Goal: Information Seeking & Learning: Learn about a topic

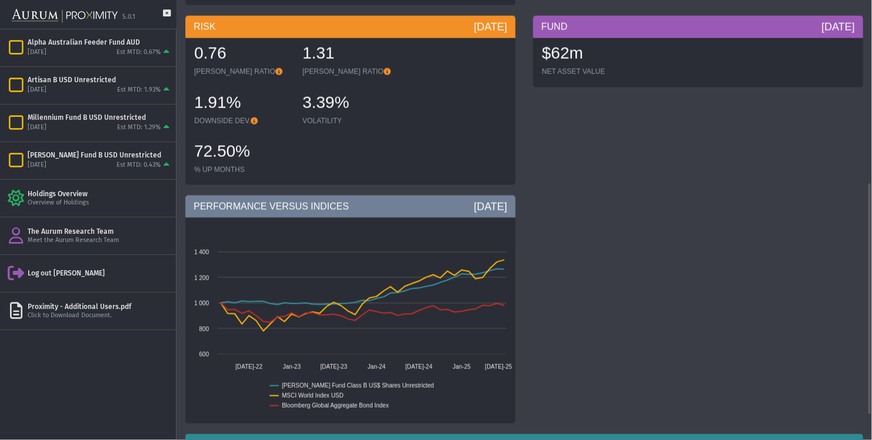
scroll to position [392, 0]
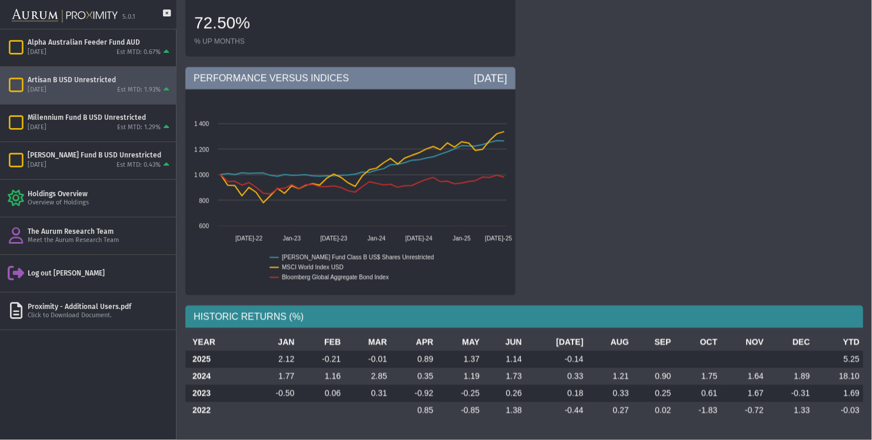
click at [88, 96] on div "Artisan B USD Unrestricted [DATE] Est MTD: 1.93%" at bounding box center [88, 85] width 176 height 37
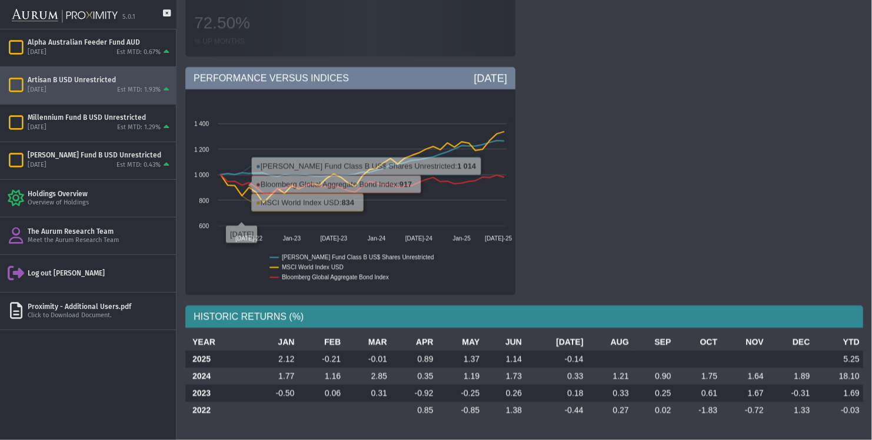
click at [78, 88] on div "[DATE] Est MTD: 1.93%" at bounding box center [100, 90] width 144 height 11
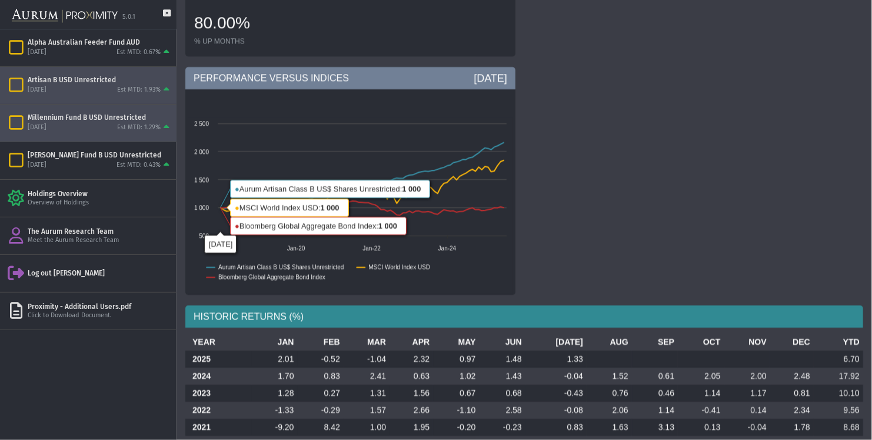
click at [146, 136] on div "Millennium Fund B USD Unrestricted [DATE] Est MTD: 1.29%" at bounding box center [88, 123] width 176 height 37
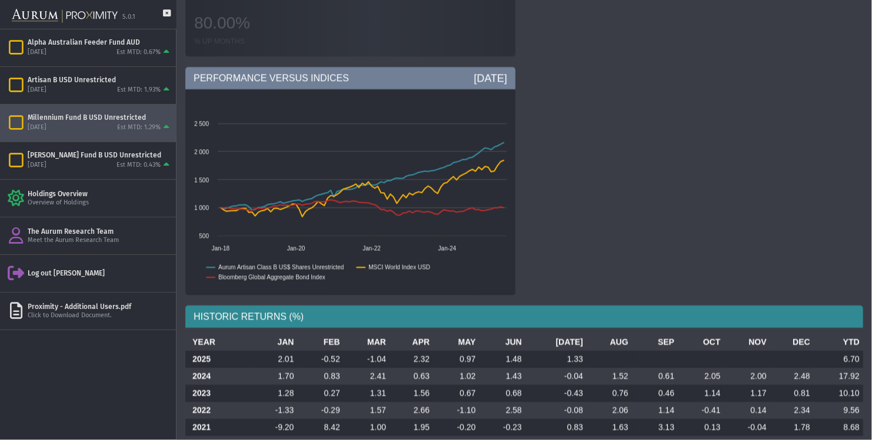
click at [115, 131] on div "[DATE] Est MTD: 1.29%" at bounding box center [100, 128] width 144 height 11
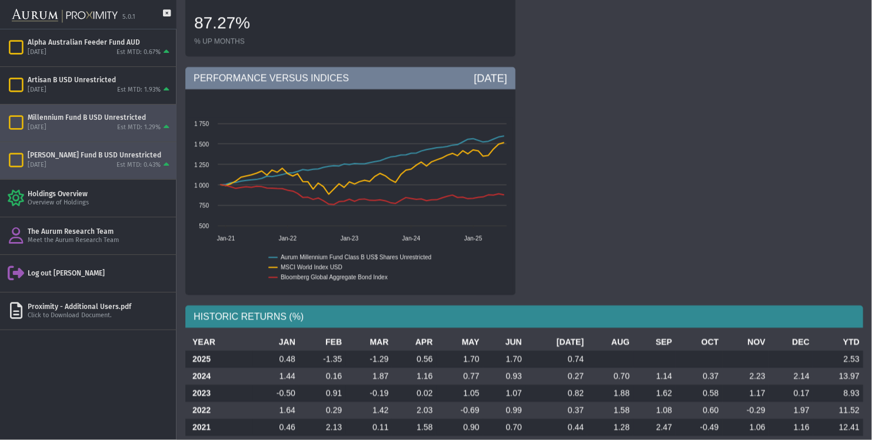
click at [95, 170] on div "[DATE] Est MTD: 0.43%" at bounding box center [100, 166] width 144 height 11
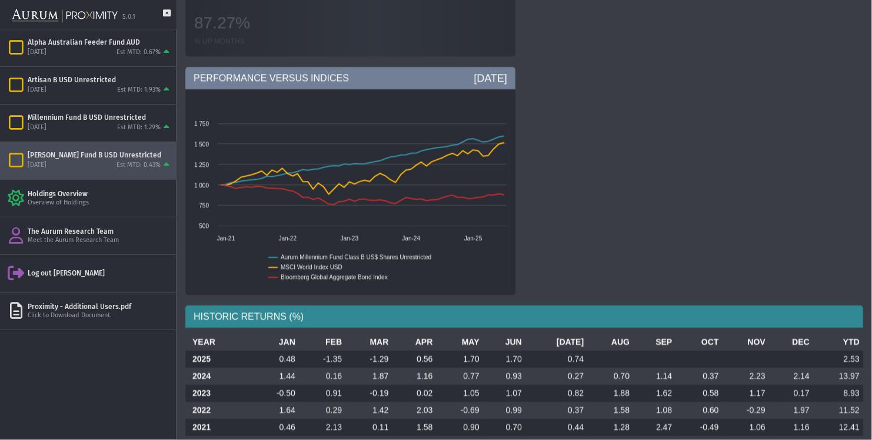
click at [95, 170] on div "[DATE] Est MTD: 0.43%" at bounding box center [100, 166] width 144 height 11
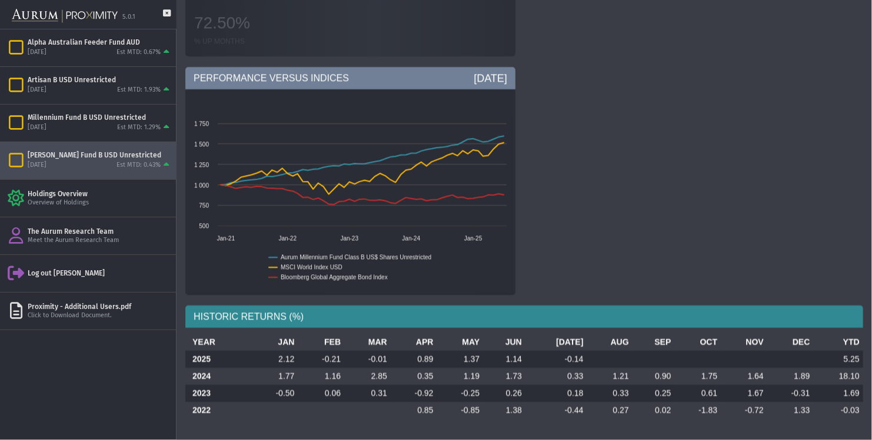
click at [95, 170] on div "[DATE] Est MTD: 0.43%" at bounding box center [100, 166] width 144 height 11
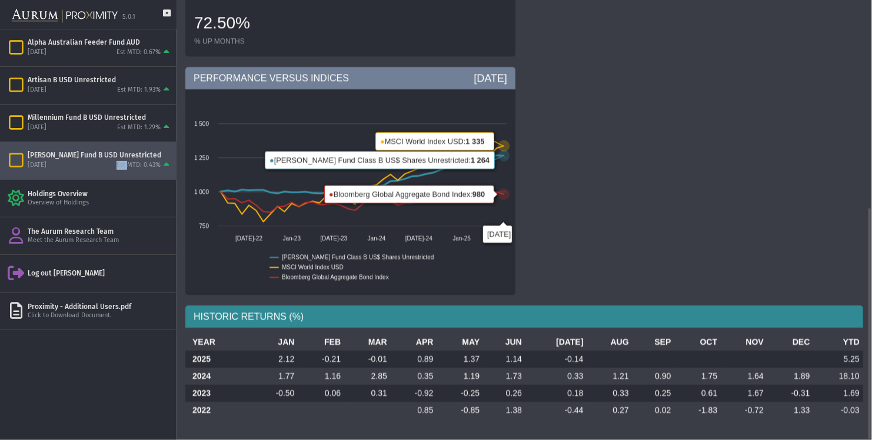
click at [587, 352] on td at bounding box center [609, 359] width 45 height 17
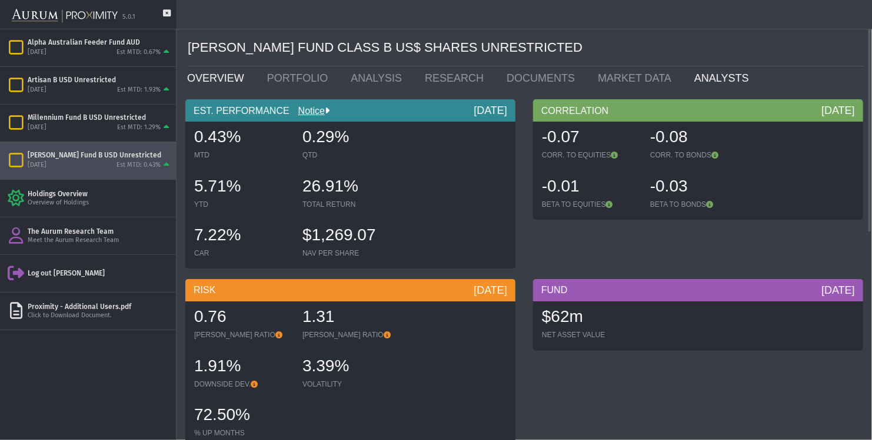
click at [685, 76] on link "ANALYSTS" at bounding box center [724, 78] width 78 height 24
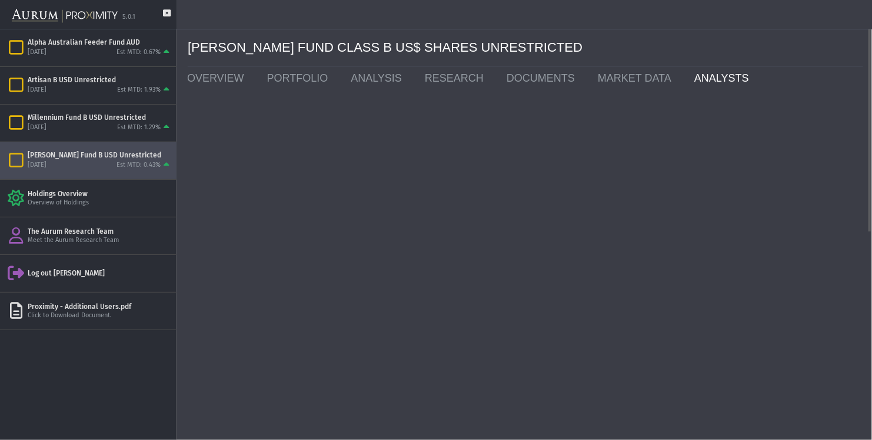
click at [685, 76] on link "ANALYSTS" at bounding box center [724, 78] width 78 height 24
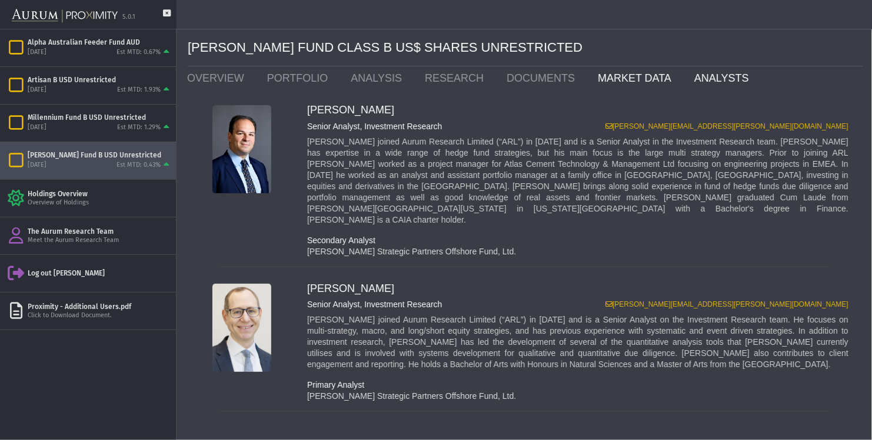
click at [620, 78] on link "MARKET DATA" at bounding box center [637, 78] width 96 height 24
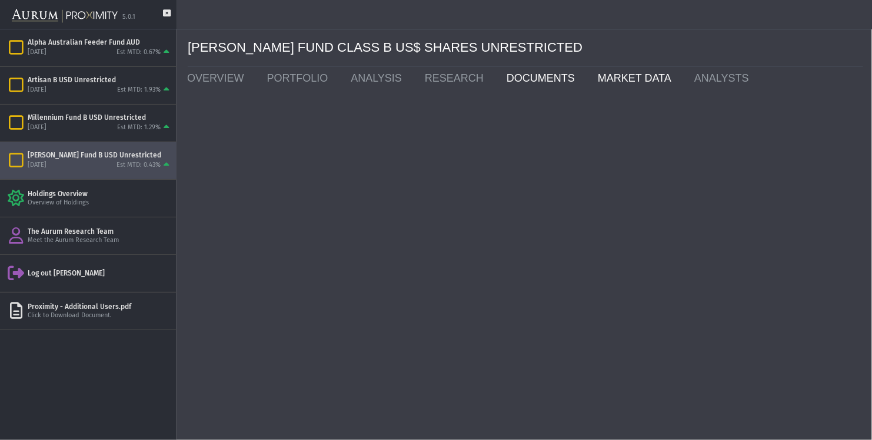
click at [541, 89] on link "DOCUMENTS" at bounding box center [543, 78] width 91 height 24
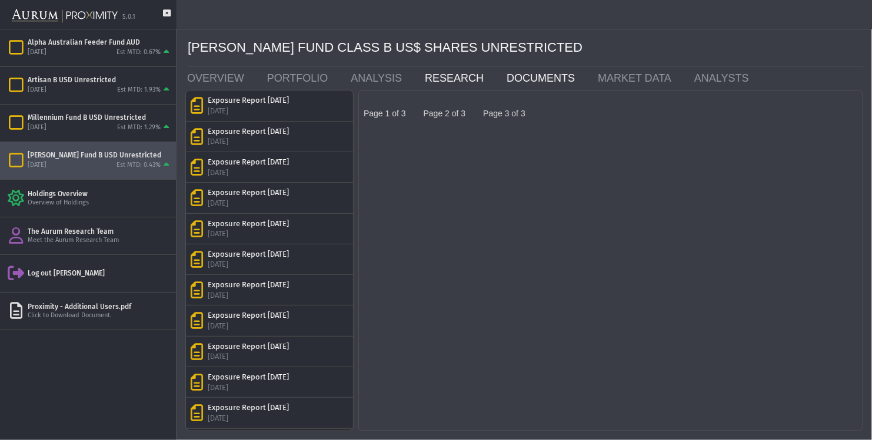
click at [439, 81] on link "RESEARCH" at bounding box center [457, 78] width 82 height 24
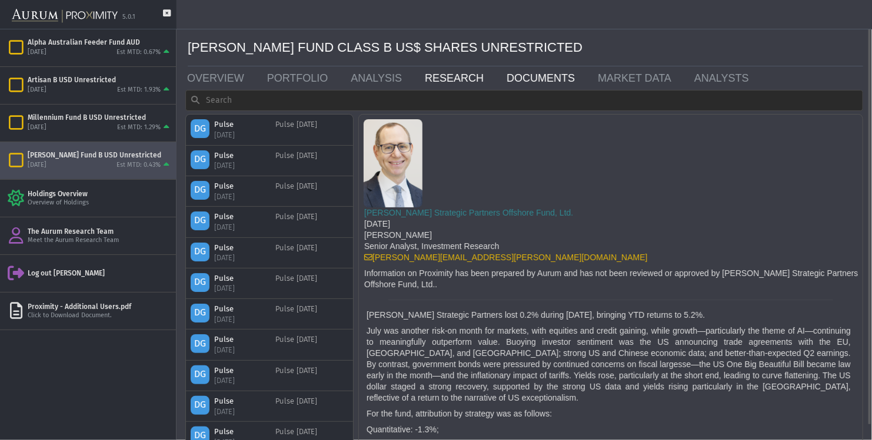
click at [508, 80] on link "DOCUMENTS" at bounding box center [543, 78] width 91 height 24
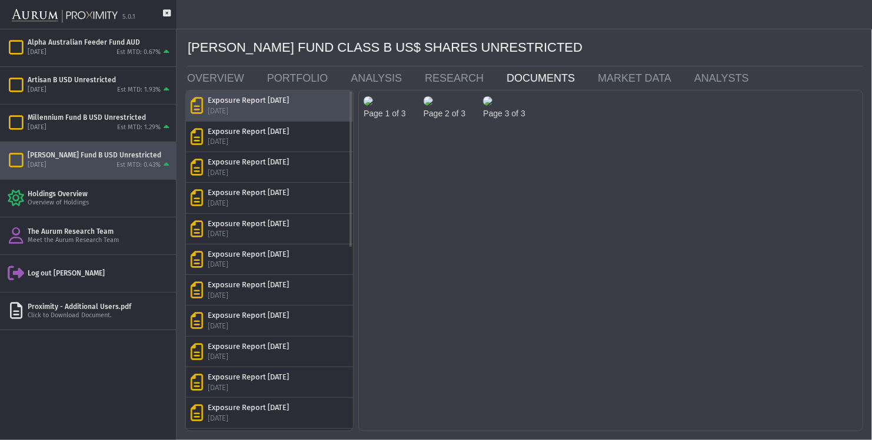
click at [289, 101] on div "Exposure Report [DATE]" at bounding box center [248, 100] width 81 height 11
click at [373, 106] on img at bounding box center [367, 100] width 9 height 9
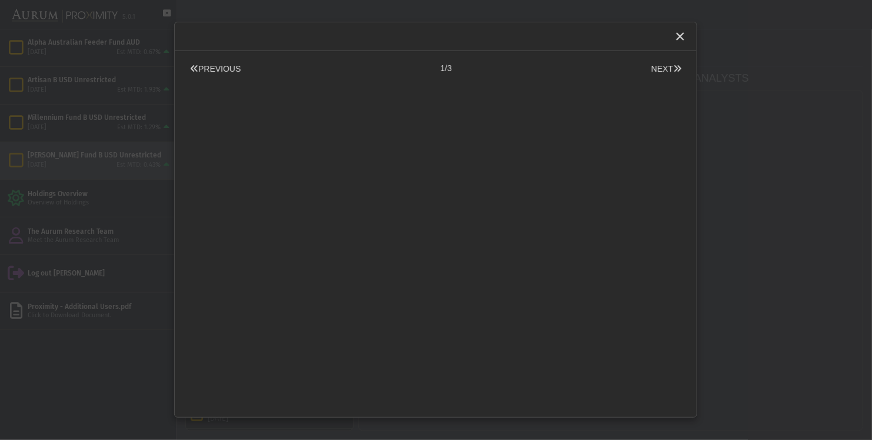
click at [432, 181] on div "Pull down to refresh... Release to refresh... Refreshing... Loading..." at bounding box center [435, 246] width 498 height 343
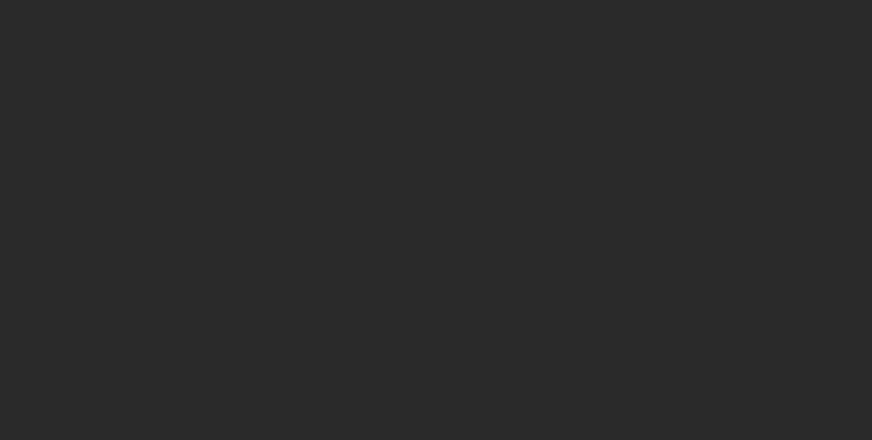
scroll to position [244, 0]
click at [343, 92] on div at bounding box center [435, 83] width 498 height 17
